Goal: Task Accomplishment & Management: Manage account settings

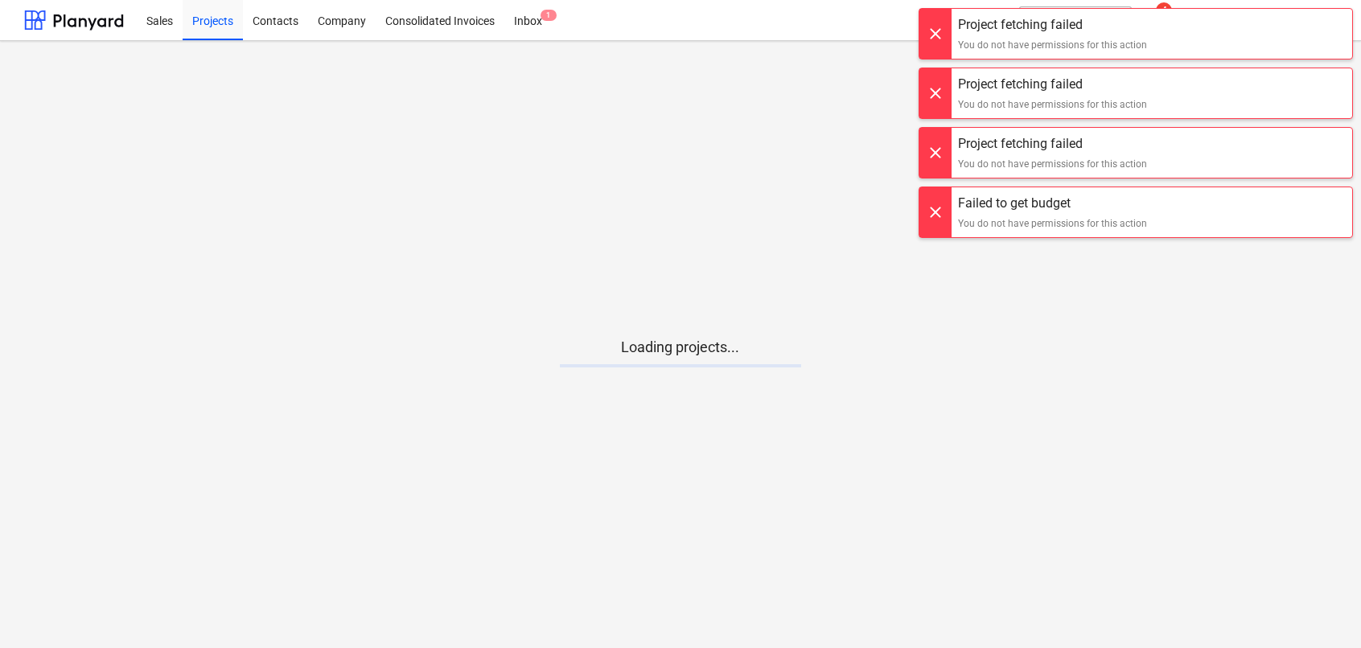
click at [928, 37] on div at bounding box center [935, 34] width 32 height 50
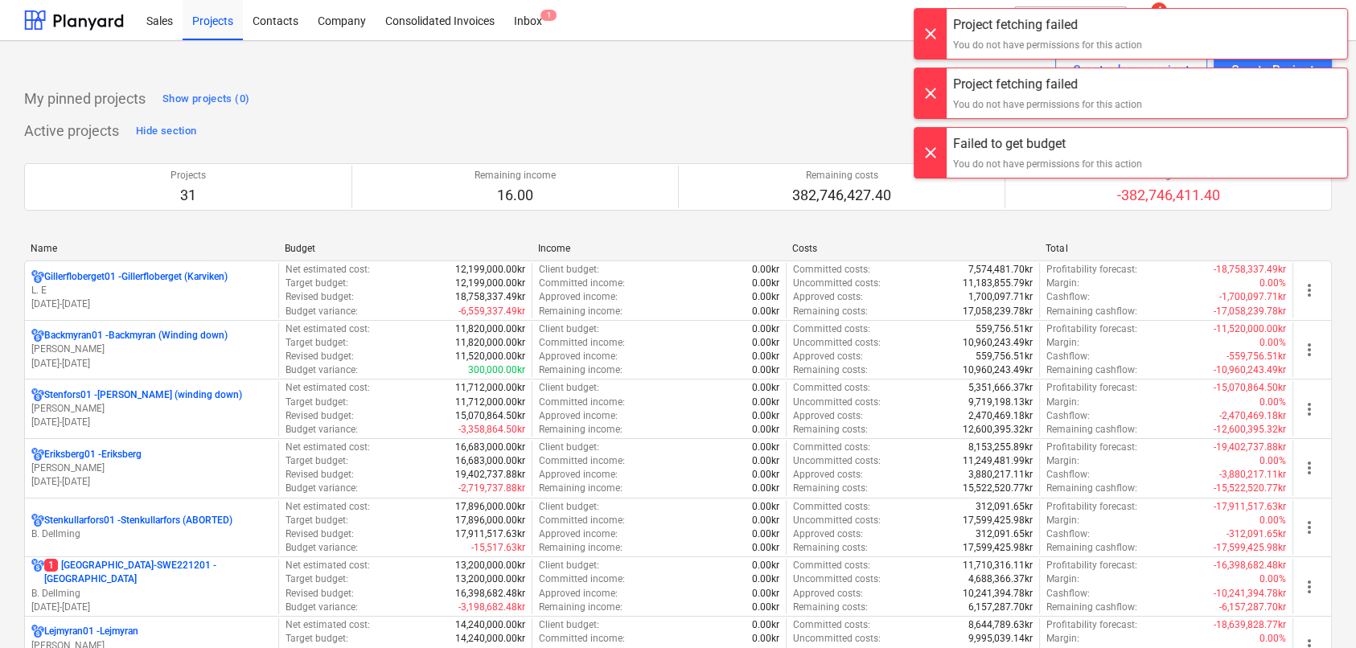
click at [939, 76] on div at bounding box center [930, 93] width 32 height 50
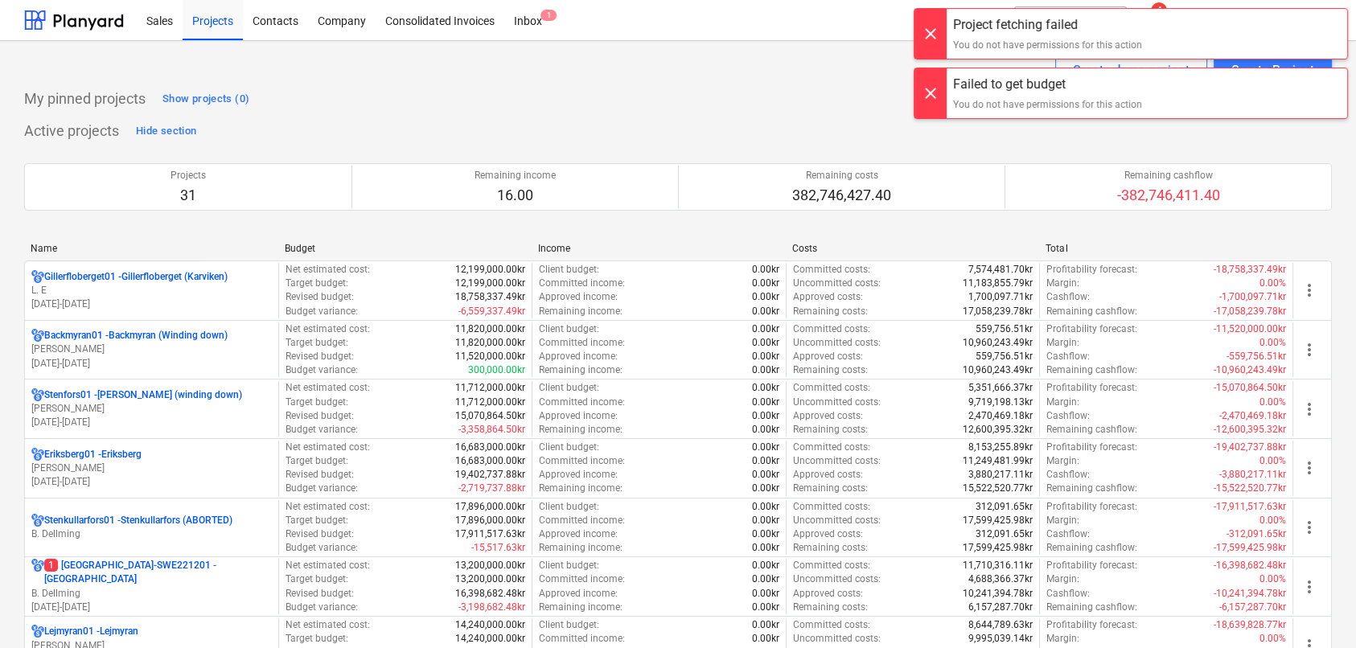
click at [931, 31] on div at bounding box center [930, 34] width 32 height 50
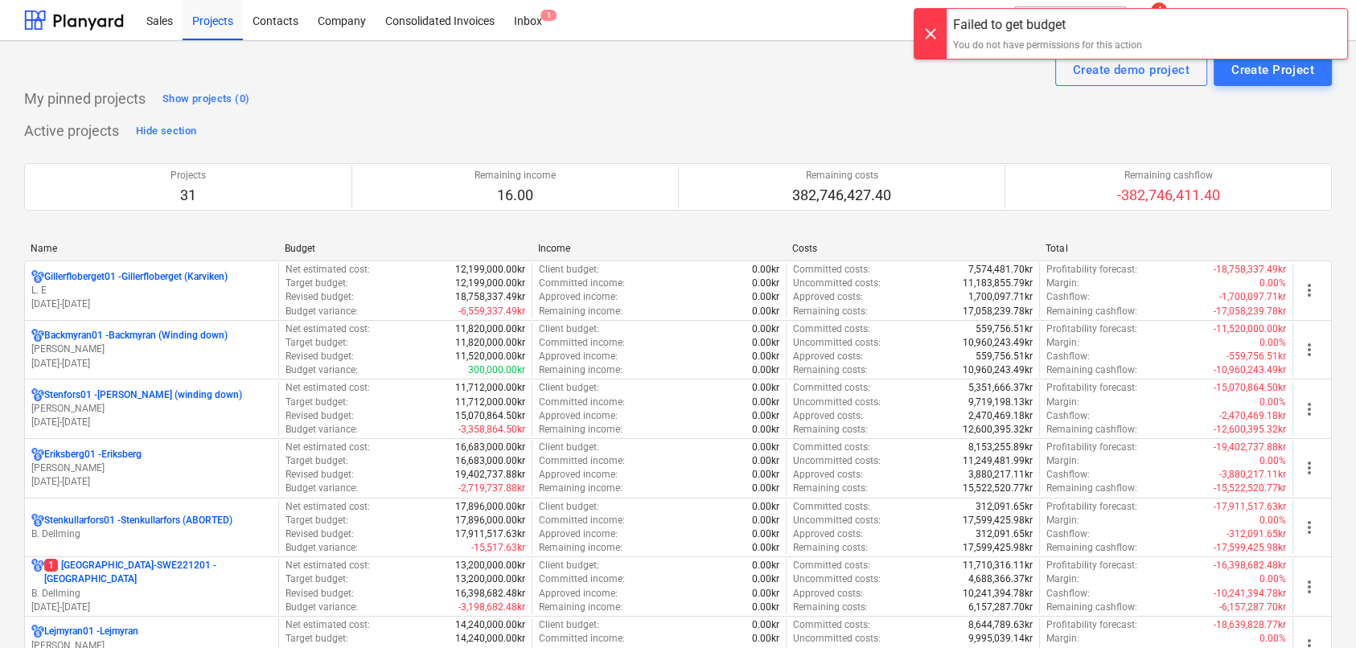
click at [931, 30] on div at bounding box center [930, 34] width 32 height 50
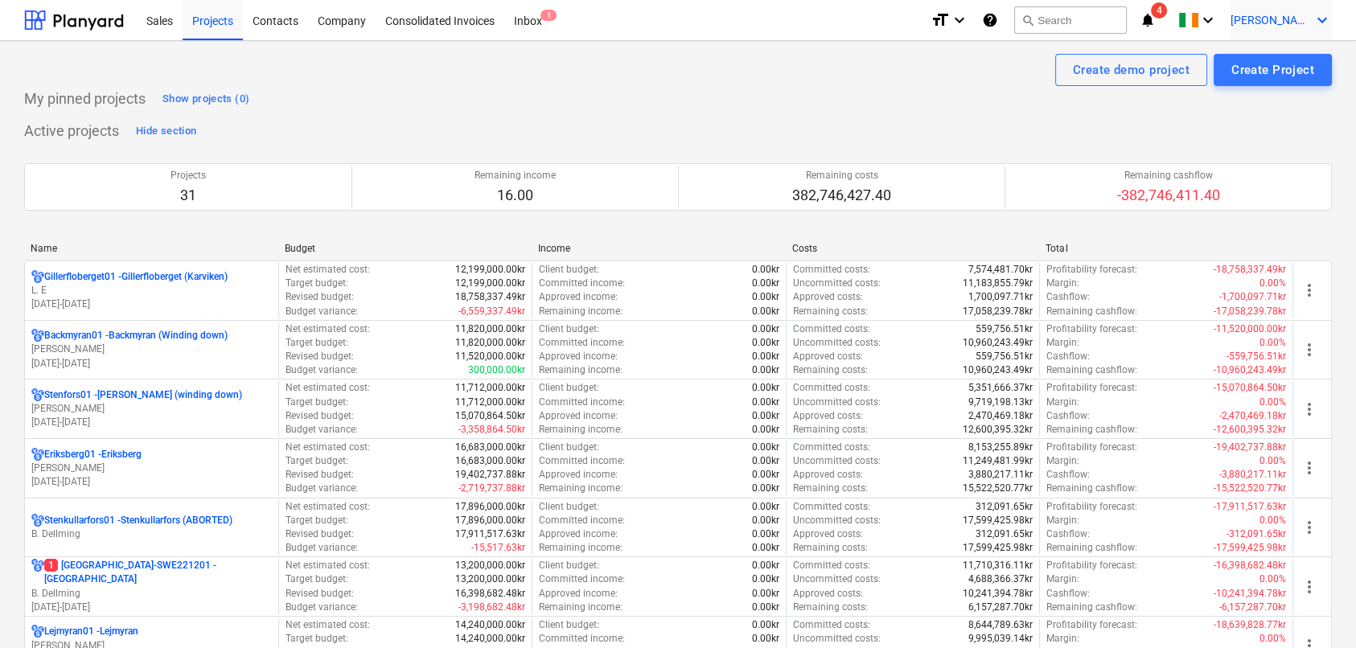
click at [1304, 27] on span "[PERSON_NAME]" at bounding box center [1271, 20] width 80 height 13
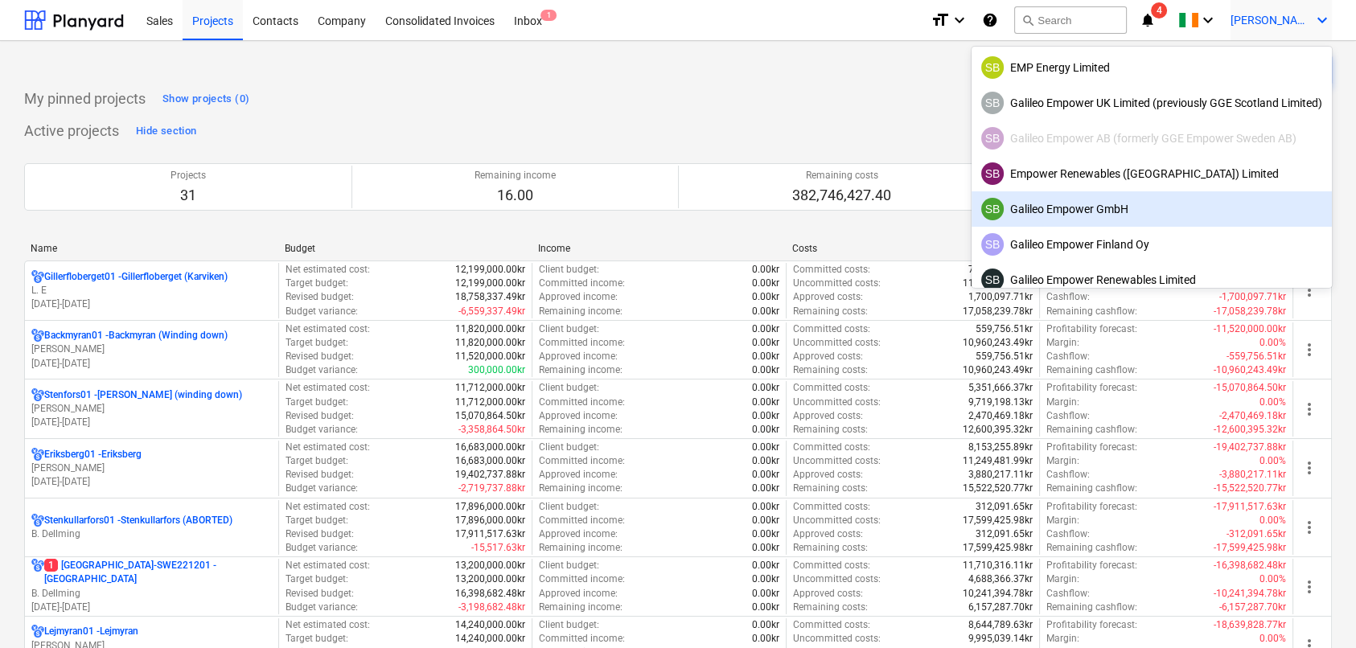
click at [1064, 208] on div "SB Galileo Empower GmbH" at bounding box center [1151, 209] width 341 height 23
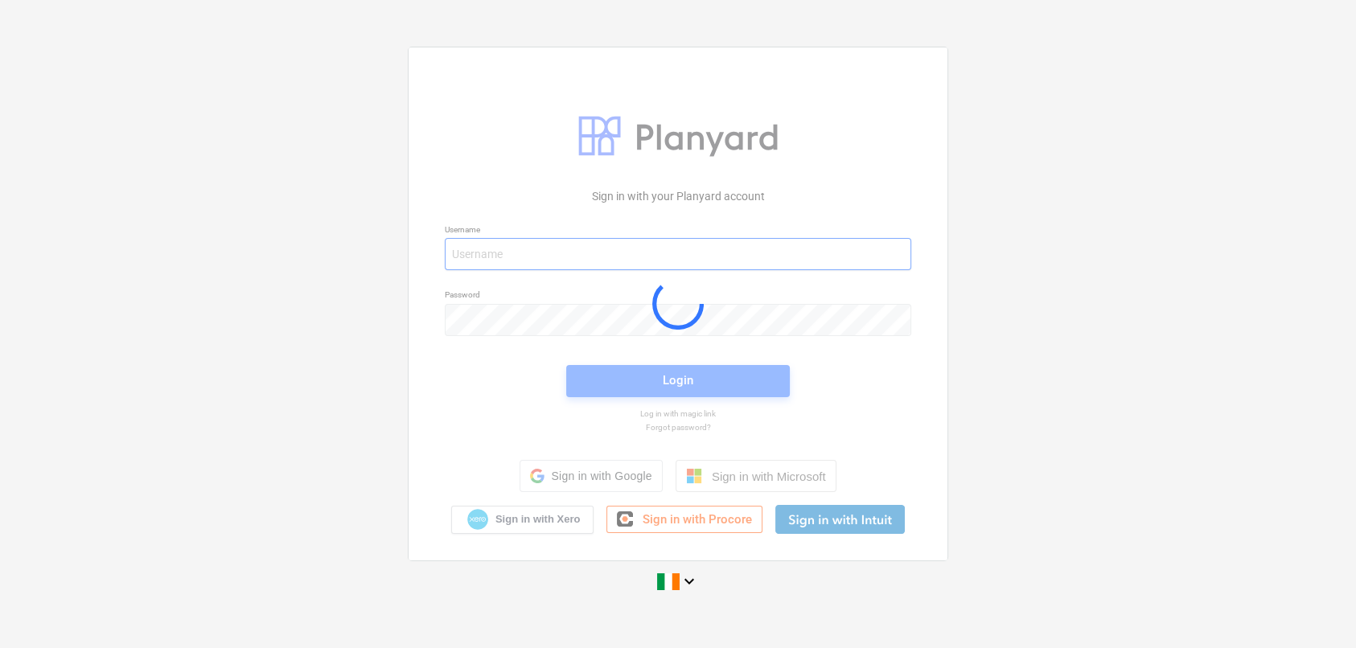
type input "[EMAIL_ADDRESS][DOMAIN_NAME]"
